Goal: Navigation & Orientation: Go to known website

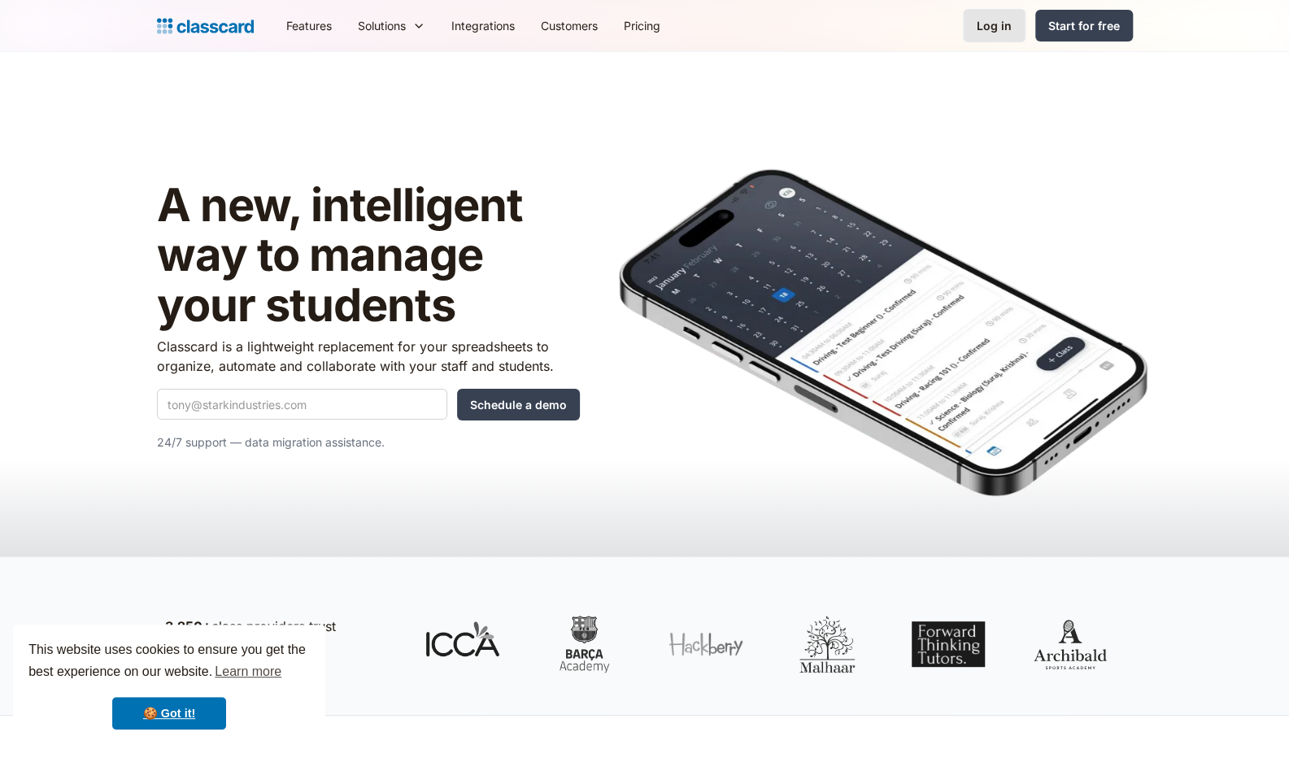
click at [991, 33] on div "Log in" at bounding box center [994, 25] width 35 height 17
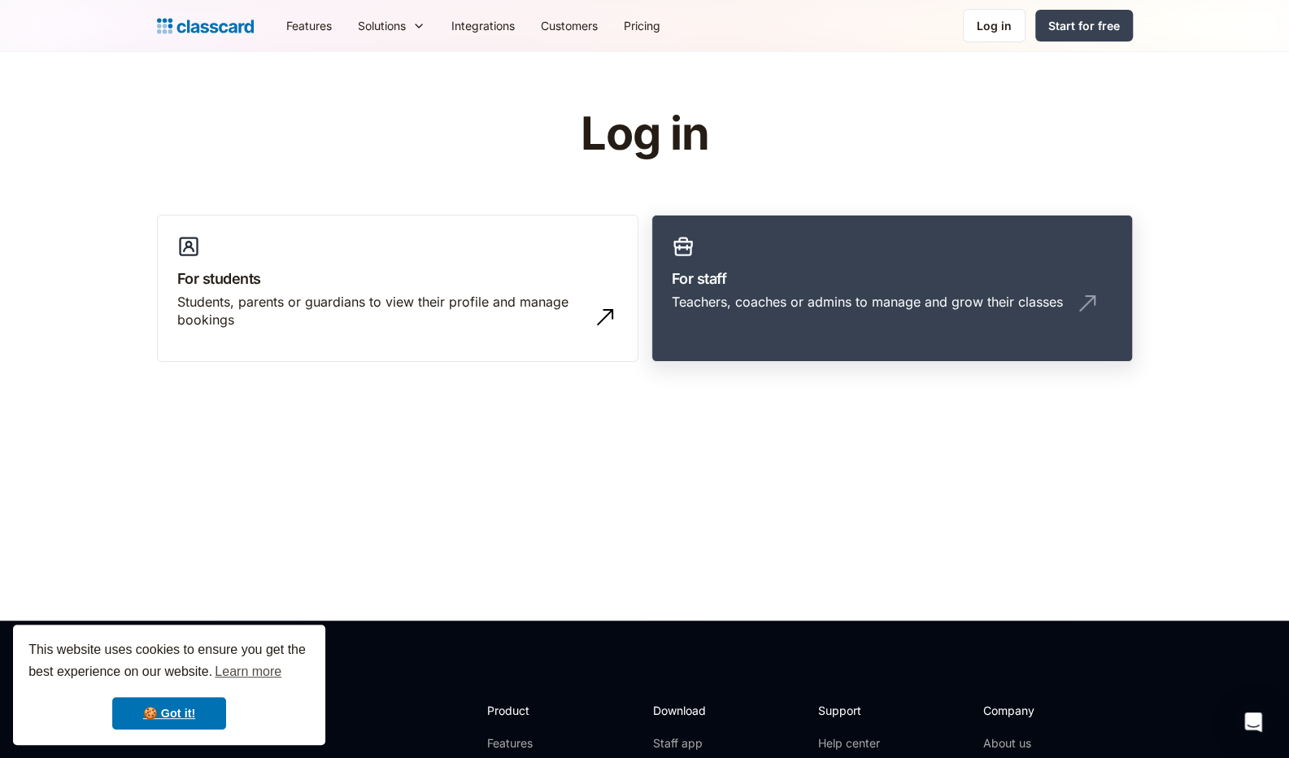
click at [752, 302] on div "Teachers, coaches or admins to manage and grow their classes" at bounding box center [867, 302] width 391 height 18
